Goal: Find specific page/section: Find specific page/section

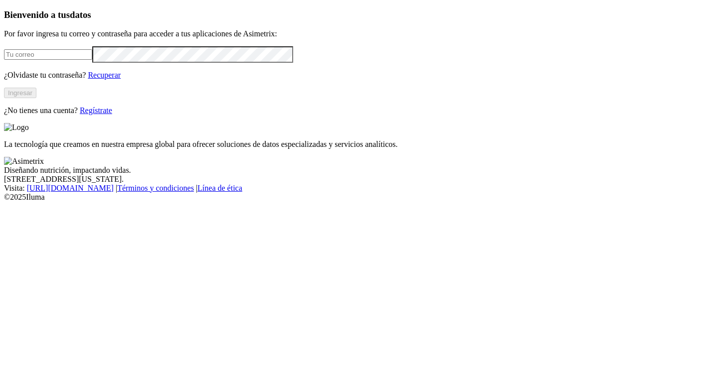
type input "[PERSON_NAME][EMAIL_ADDRESS][DOMAIN_NAME]"
click at [36, 98] on button "Ingresar" at bounding box center [20, 93] width 32 height 10
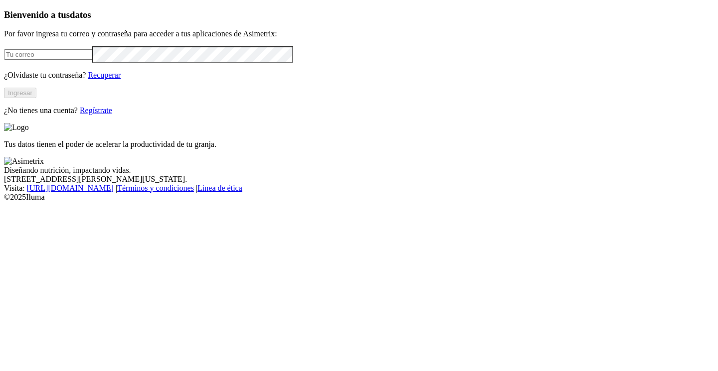
type input "[PERSON_NAME][EMAIL_ADDRESS][DOMAIN_NAME]"
click at [191, 115] on div "Bienvenido a tus datos Por favor ingresa tu correo y contraseña para acceder a …" at bounding box center [359, 62] width 710 height 106
click at [36, 98] on button "Ingresar" at bounding box center [20, 93] width 32 height 10
